Goal: Task Accomplishment & Management: Complete application form

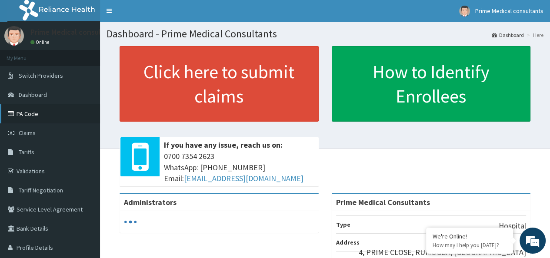
click at [35, 116] on link "PA Code" at bounding box center [50, 113] width 100 height 19
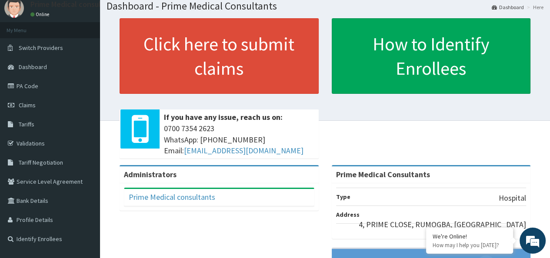
scroll to position [13, 0]
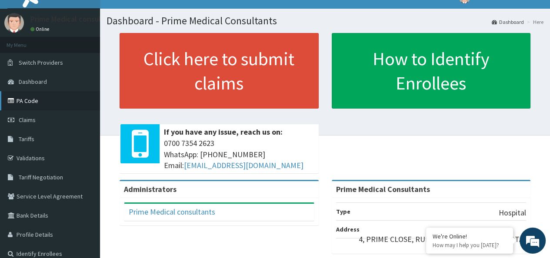
click at [26, 98] on link "PA Code" at bounding box center [50, 100] width 100 height 19
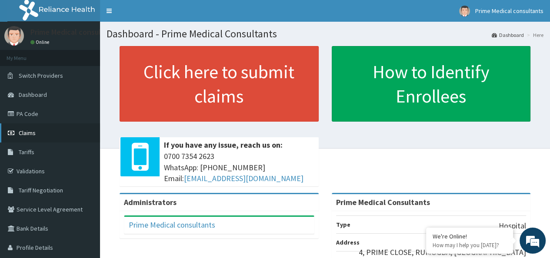
click at [33, 133] on span "Claims" at bounding box center [27, 133] width 17 height 8
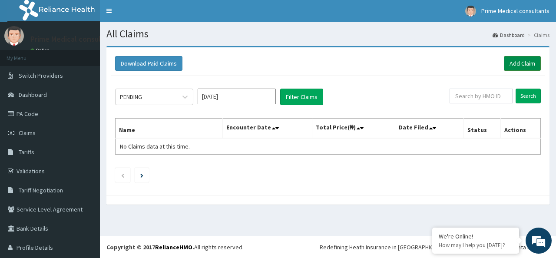
click at [515, 60] on link "Add Claim" at bounding box center [522, 63] width 37 height 15
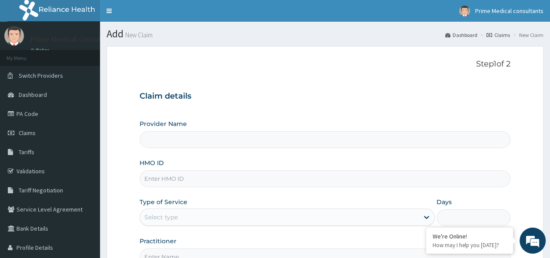
type input "Prime Medical Consultants"
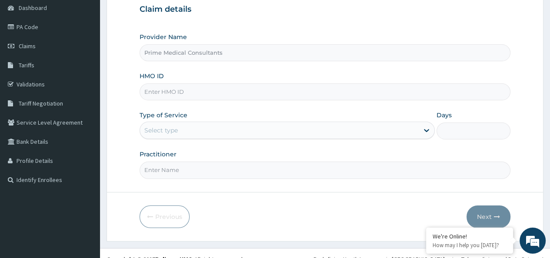
click at [166, 96] on input "HMO ID" at bounding box center [325, 91] width 371 height 17
paste input "YBA/10003/A"
type input "YBA/10003/A"
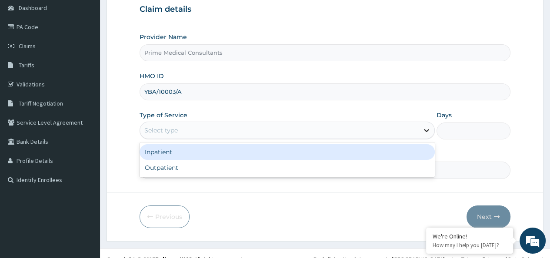
click at [424, 131] on icon at bounding box center [426, 130] width 9 height 9
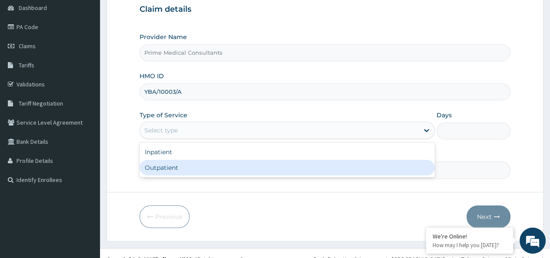
drag, startPoint x: 326, startPoint y: 164, endPoint x: 358, endPoint y: 148, distance: 36.5
click at [326, 164] on div "Outpatient" at bounding box center [287, 168] width 295 height 16
type input "1"
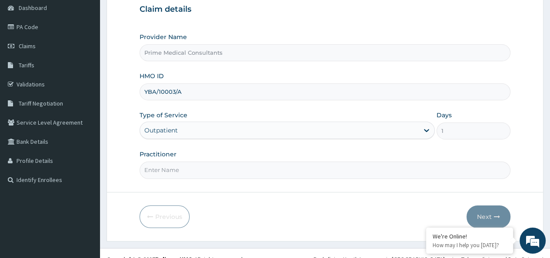
click at [337, 171] on input "Practitioner" at bounding box center [325, 170] width 371 height 17
drag, startPoint x: 169, startPoint y: 175, endPoint x: 170, endPoint y: 169, distance: 5.8
click at [169, 175] on input "Practitioner" at bounding box center [325, 170] width 371 height 17
paste input "AFAHAME, ANTE (Dr.)"
type input "AFAHAME, ANTE (Dr.)"
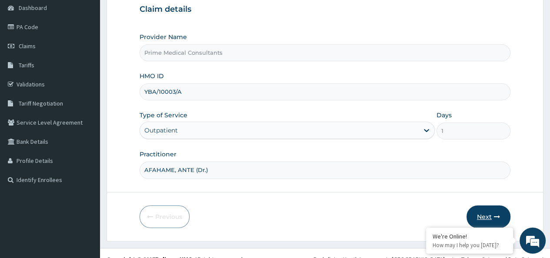
click at [494, 214] on icon "button" at bounding box center [497, 217] width 6 height 6
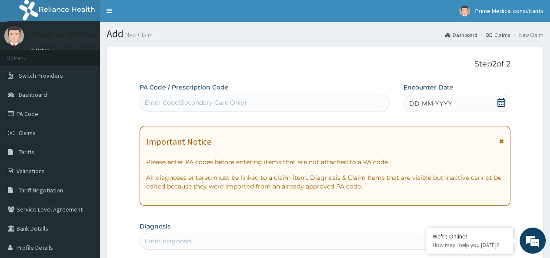
click at [231, 103] on div "Enter Code(Secondary Care Only)" at bounding box center [195, 102] width 102 height 9
paste input "PA/5423AA"
type input "PA/5423AA"
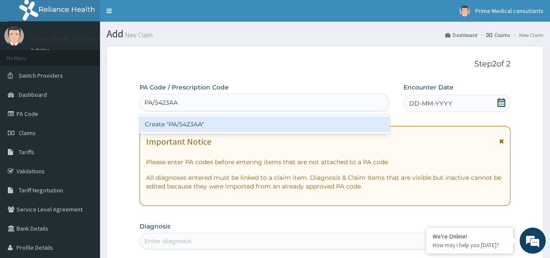
click at [312, 129] on div "Create "PA/5423AA"" at bounding box center [264, 124] width 249 height 16
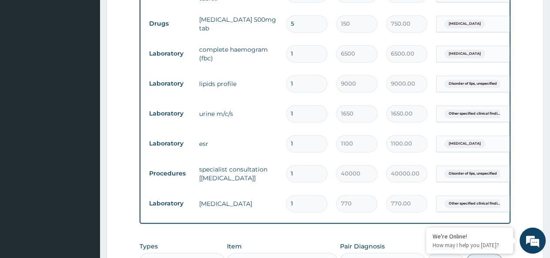
scroll to position [588, 0]
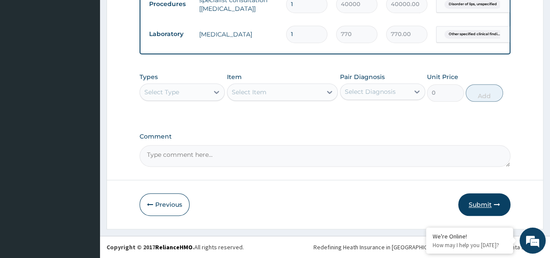
click at [483, 206] on button "Submit" at bounding box center [484, 204] width 52 height 23
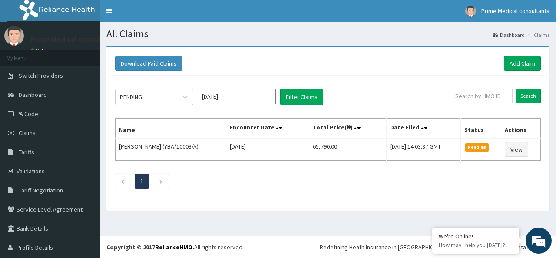
click at [362, 66] on div "Download Paid Claims Add Claim" at bounding box center [328, 63] width 426 height 15
